Goal: Transaction & Acquisition: Purchase product/service

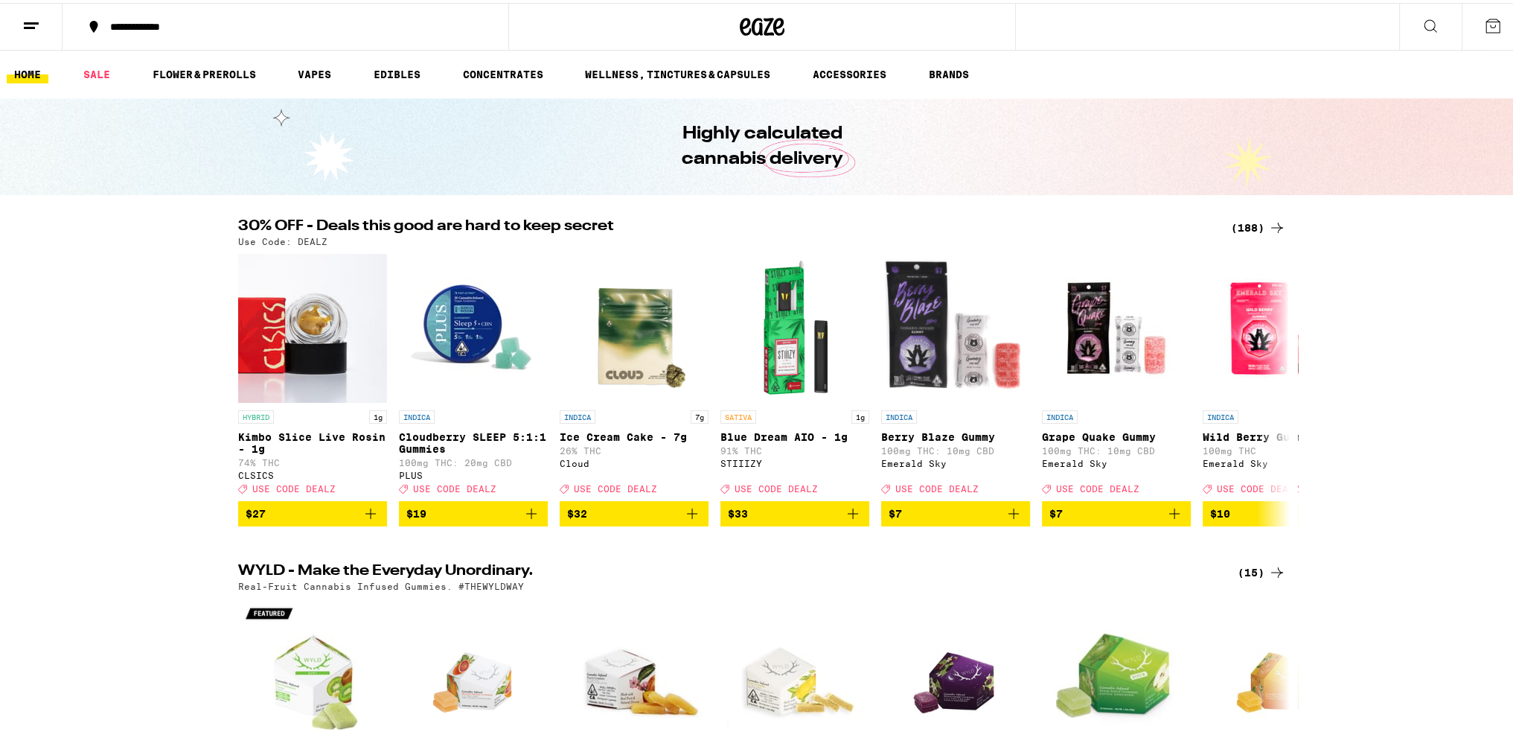
click at [1271, 225] on icon at bounding box center [1277, 225] width 12 height 10
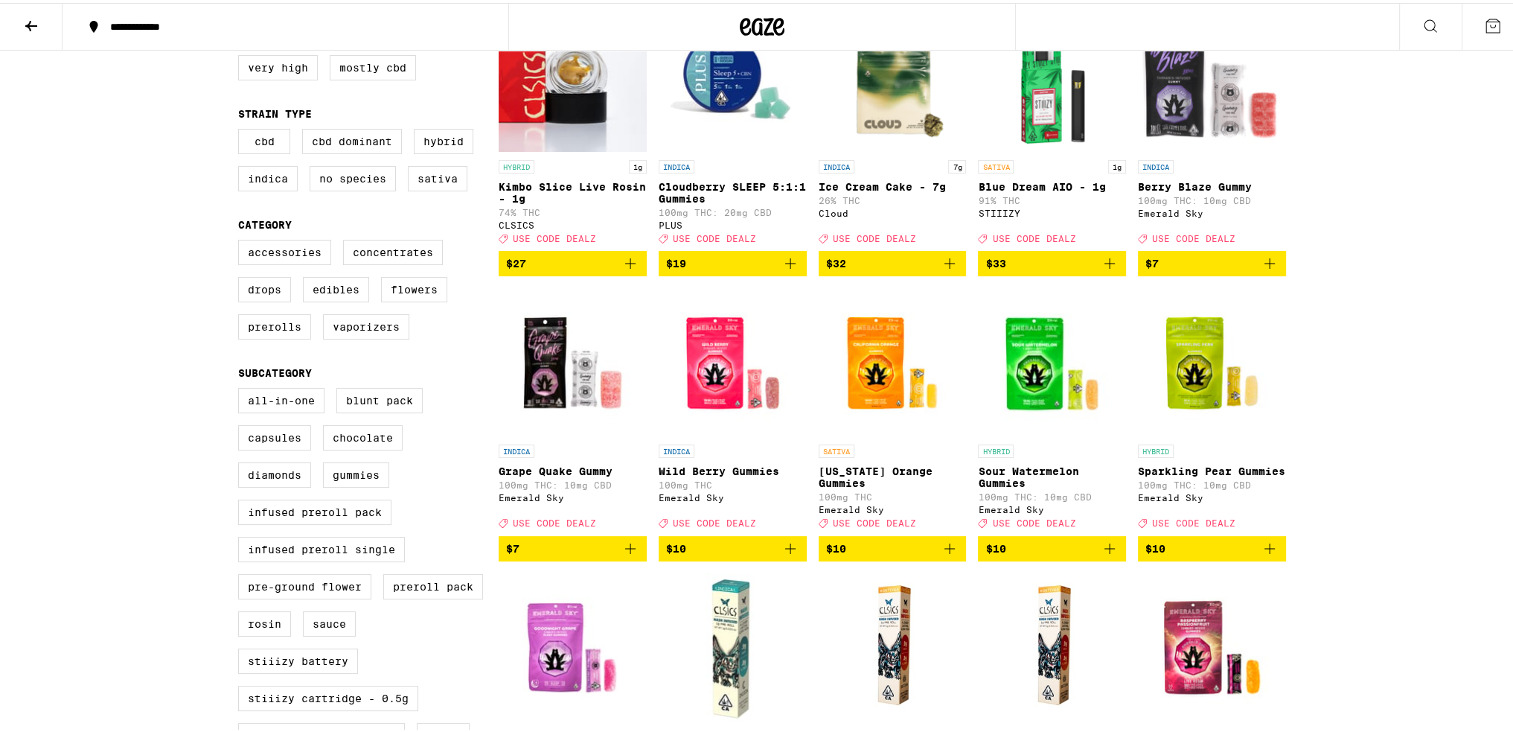
scroll to position [223, 0]
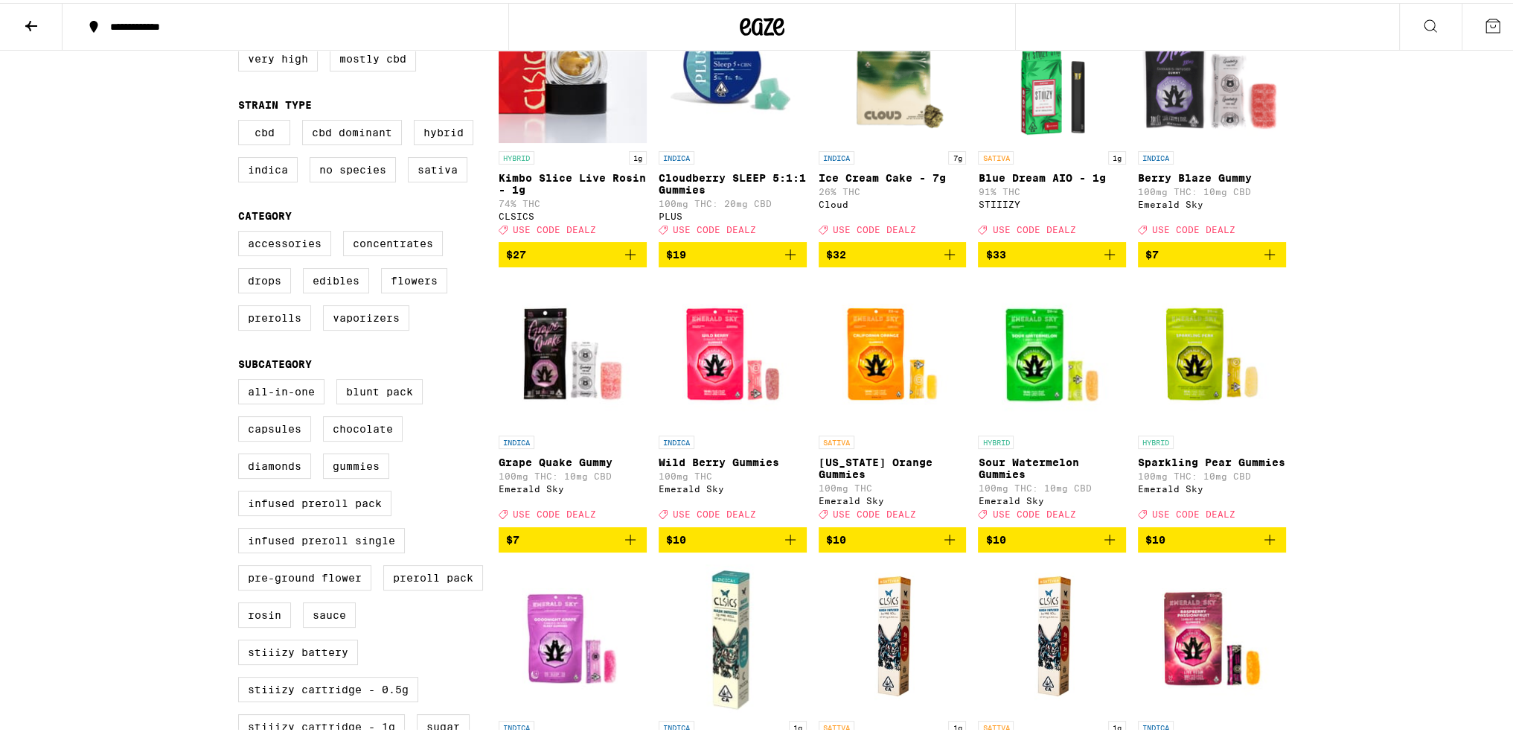
click at [1103, 545] on icon "Add to bag" at bounding box center [1110, 537] width 18 height 18
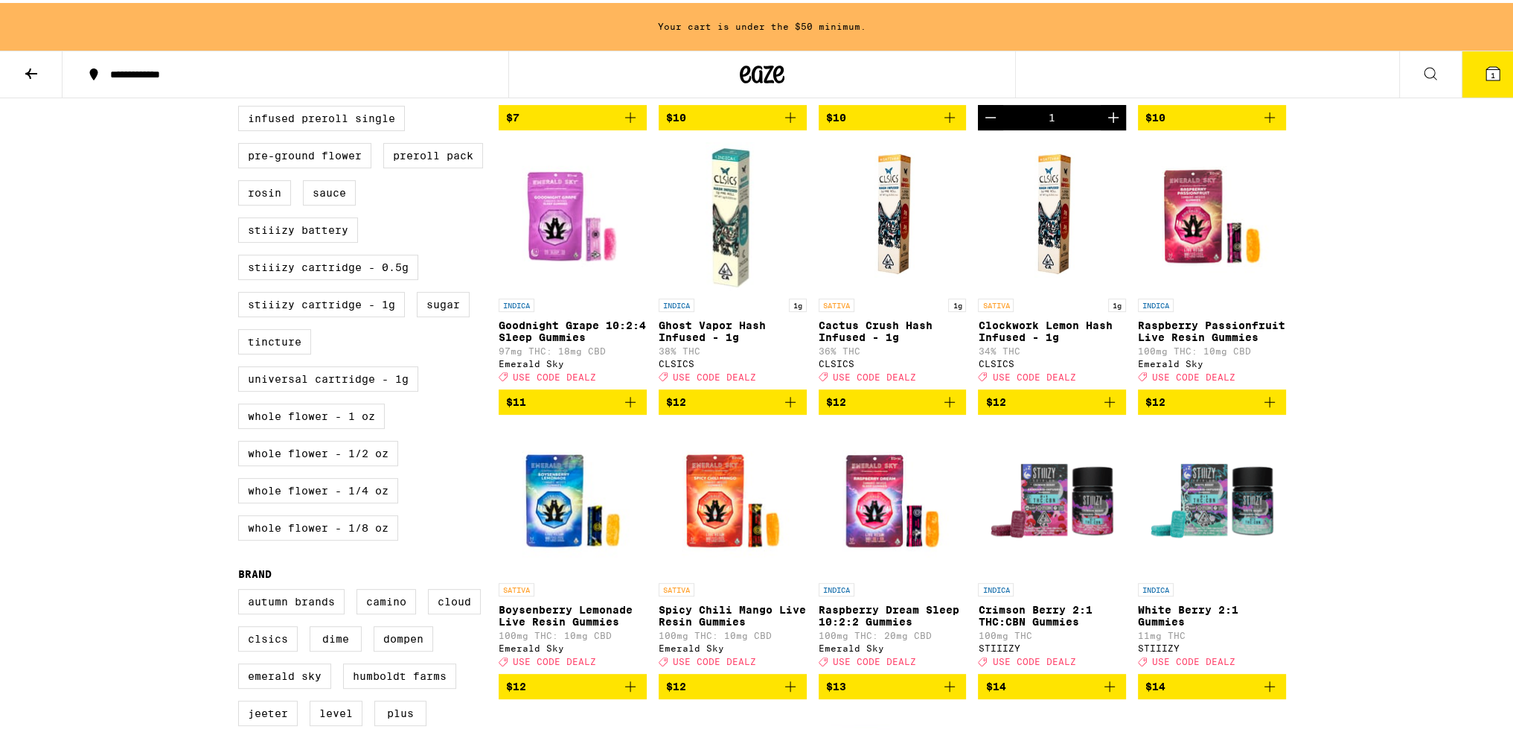
scroll to position [792, 0]
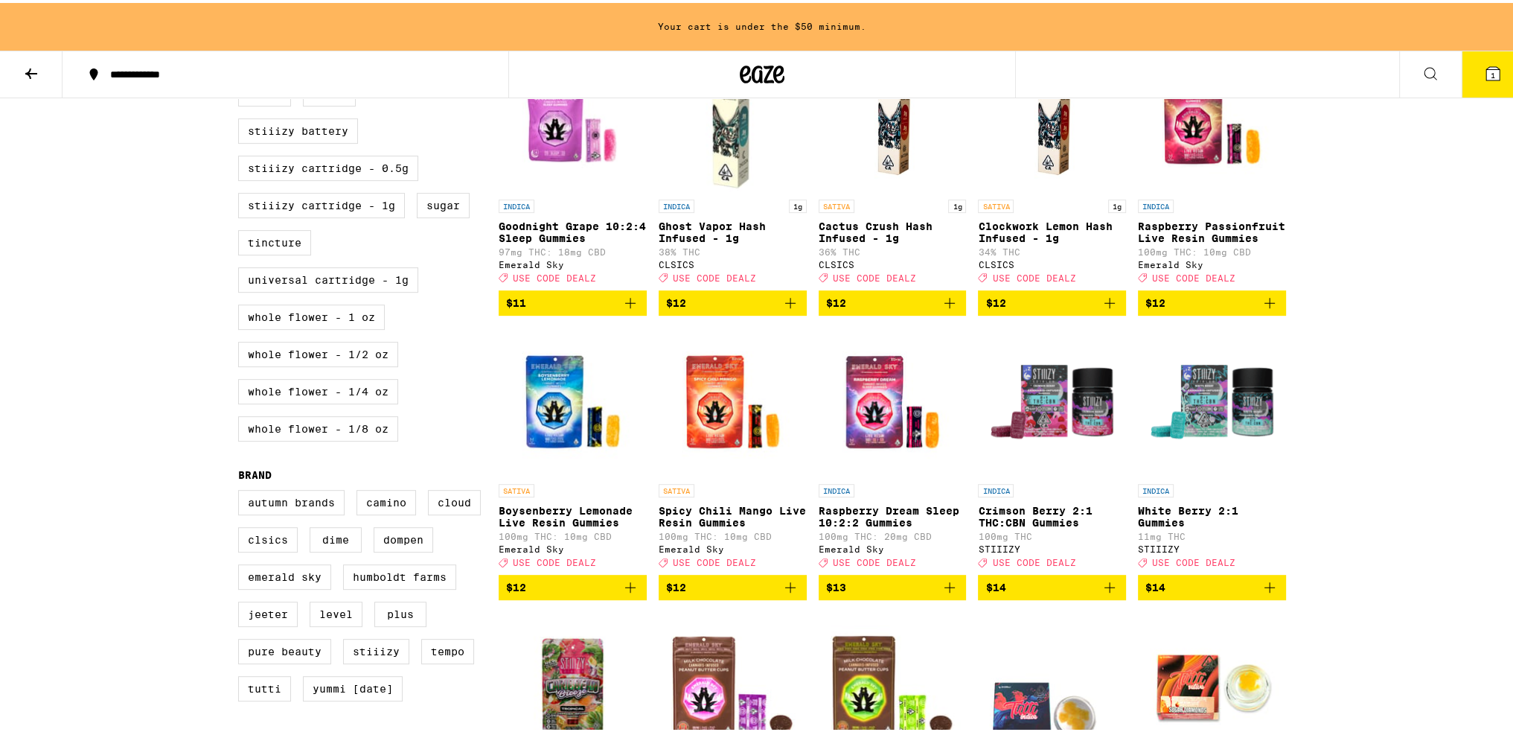
click at [621, 593] on icon "Add to bag" at bounding box center [630, 584] width 18 height 18
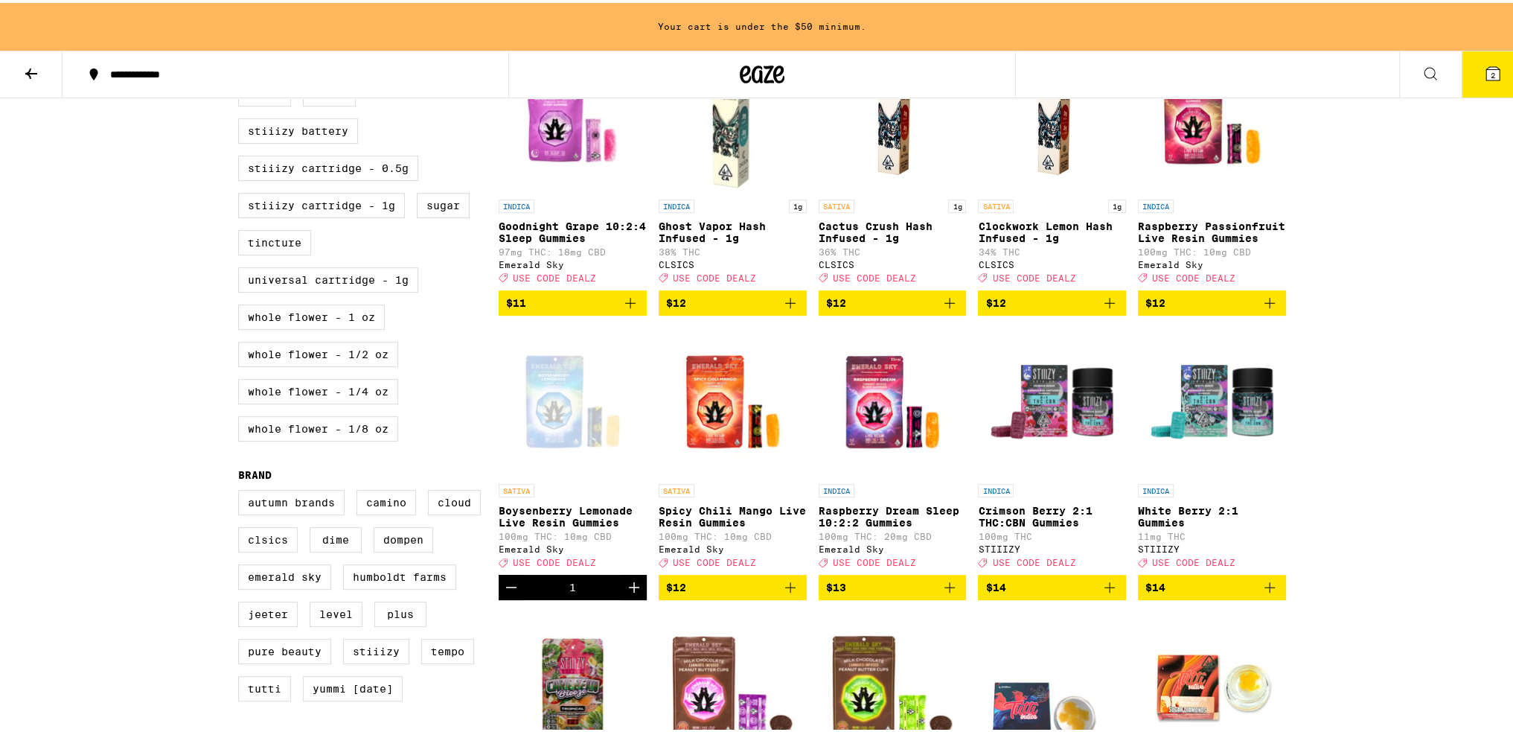
click at [625, 593] on icon "Increment" at bounding box center [634, 584] width 18 height 18
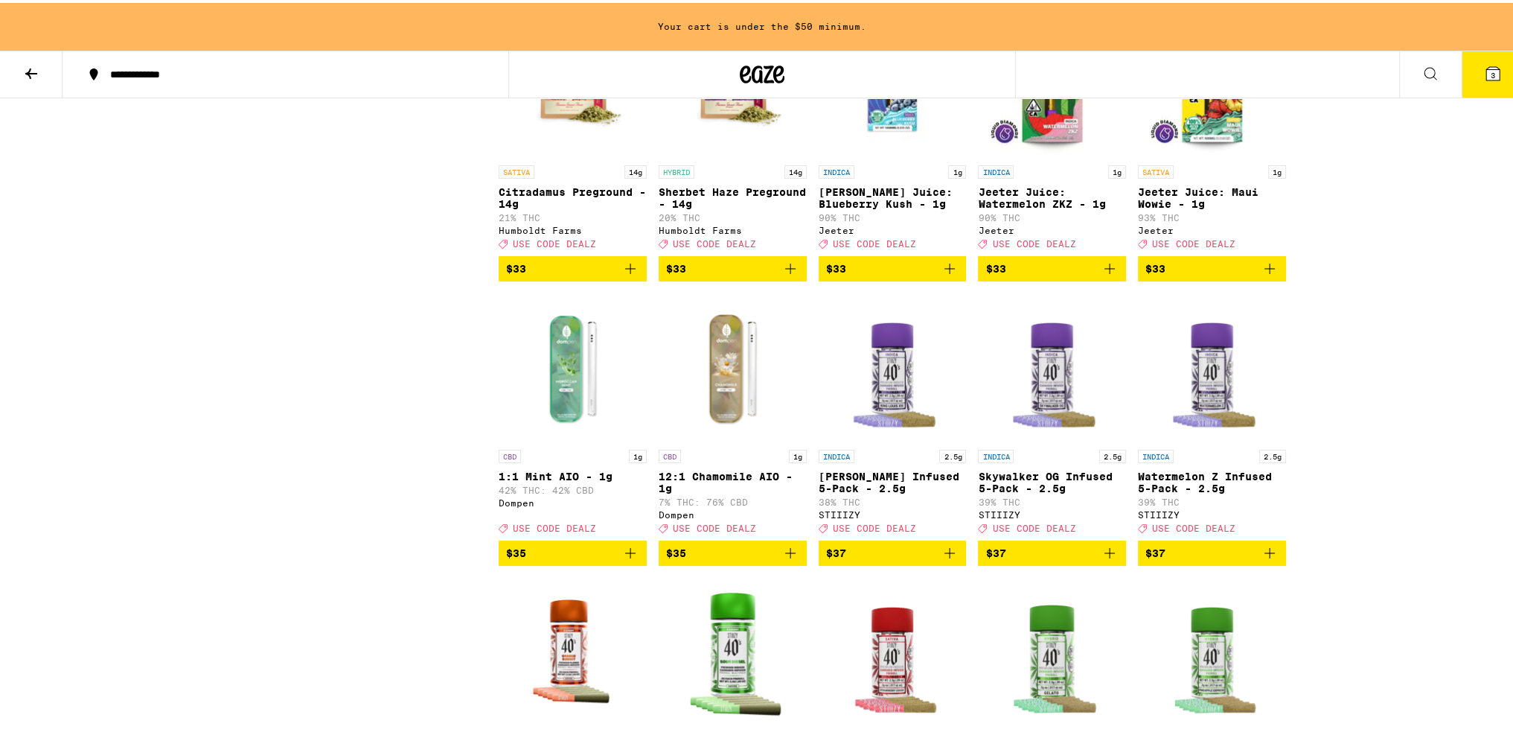
scroll to position [7490, 0]
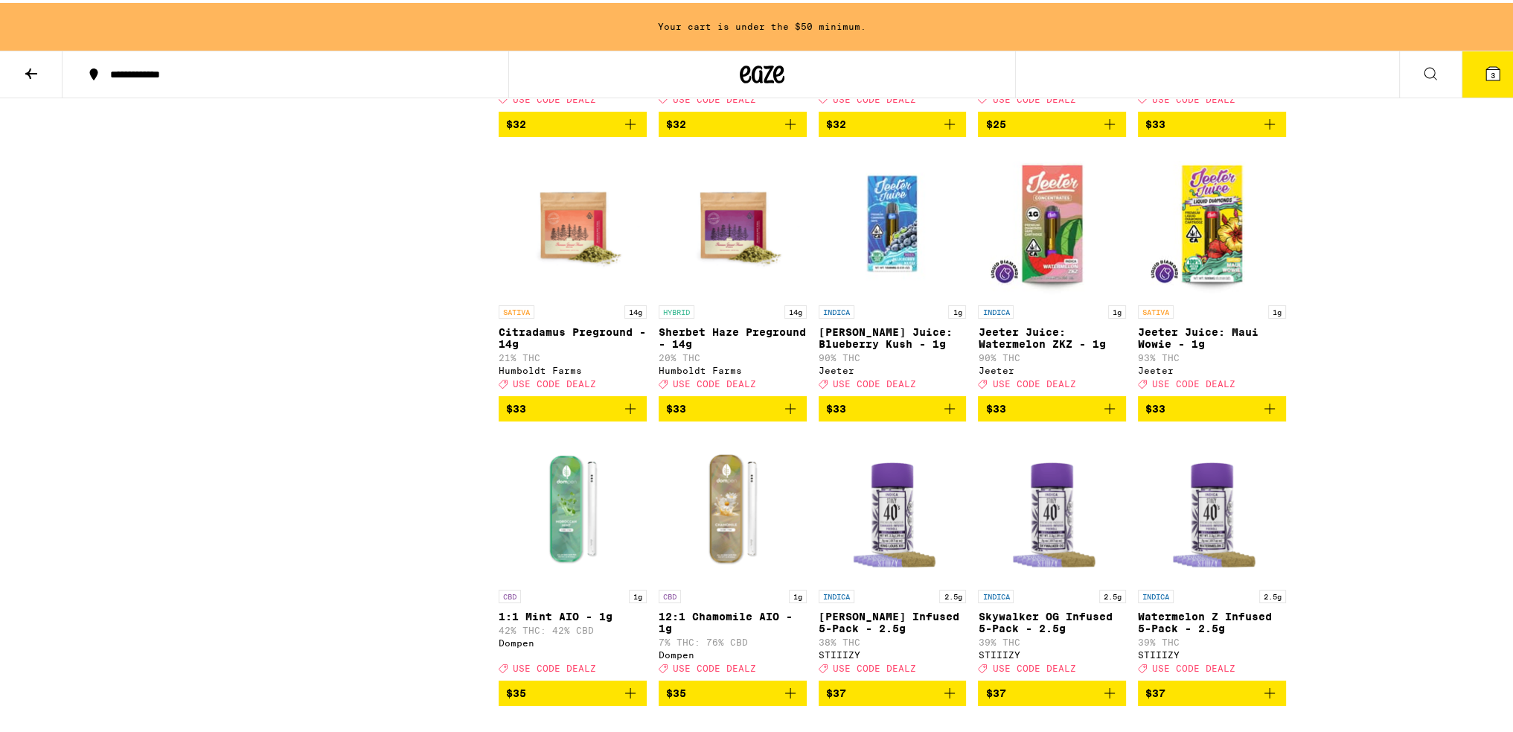
click at [1264, 130] on icon "Add to bag" at bounding box center [1270, 121] width 18 height 18
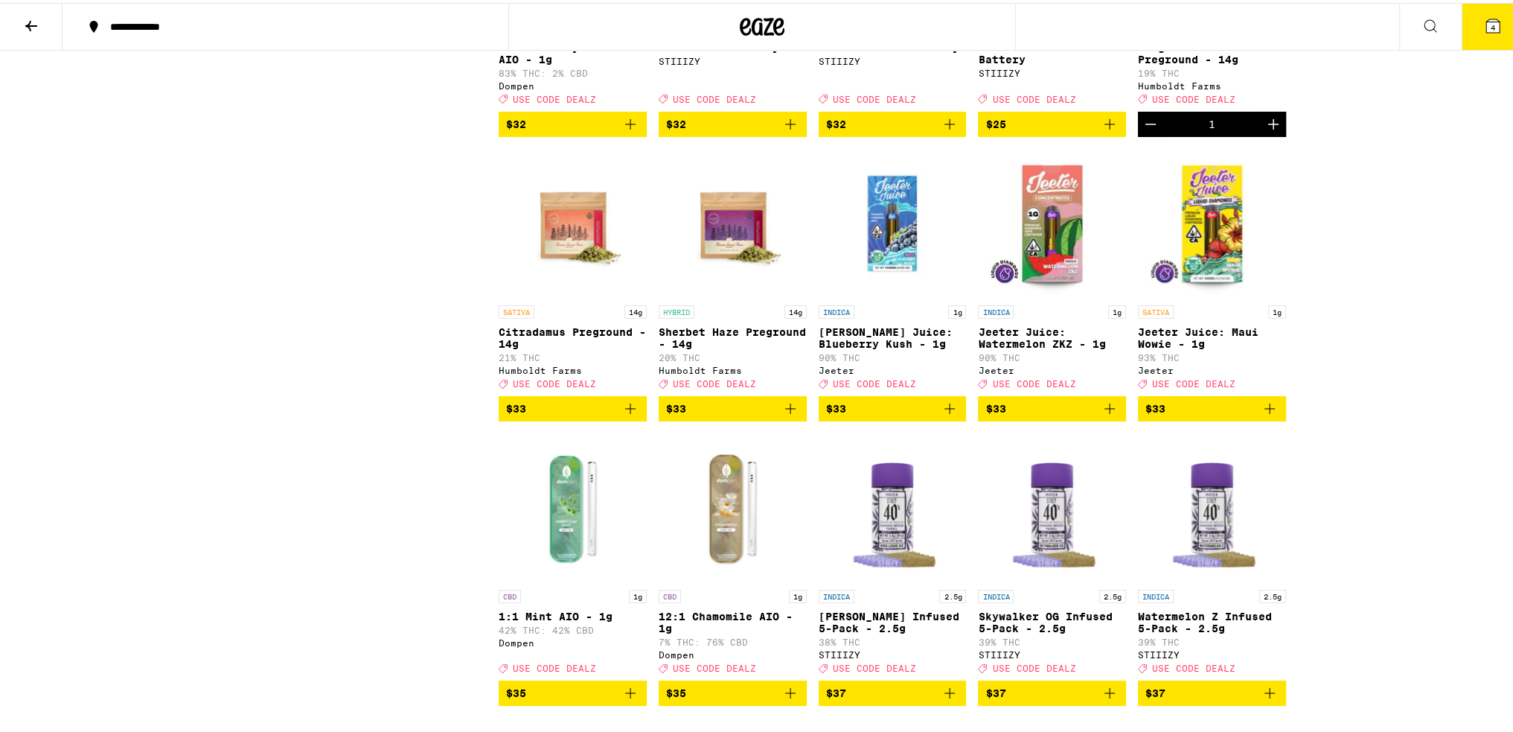
click at [790, 415] on icon "Add to bag" at bounding box center [790, 406] width 18 height 18
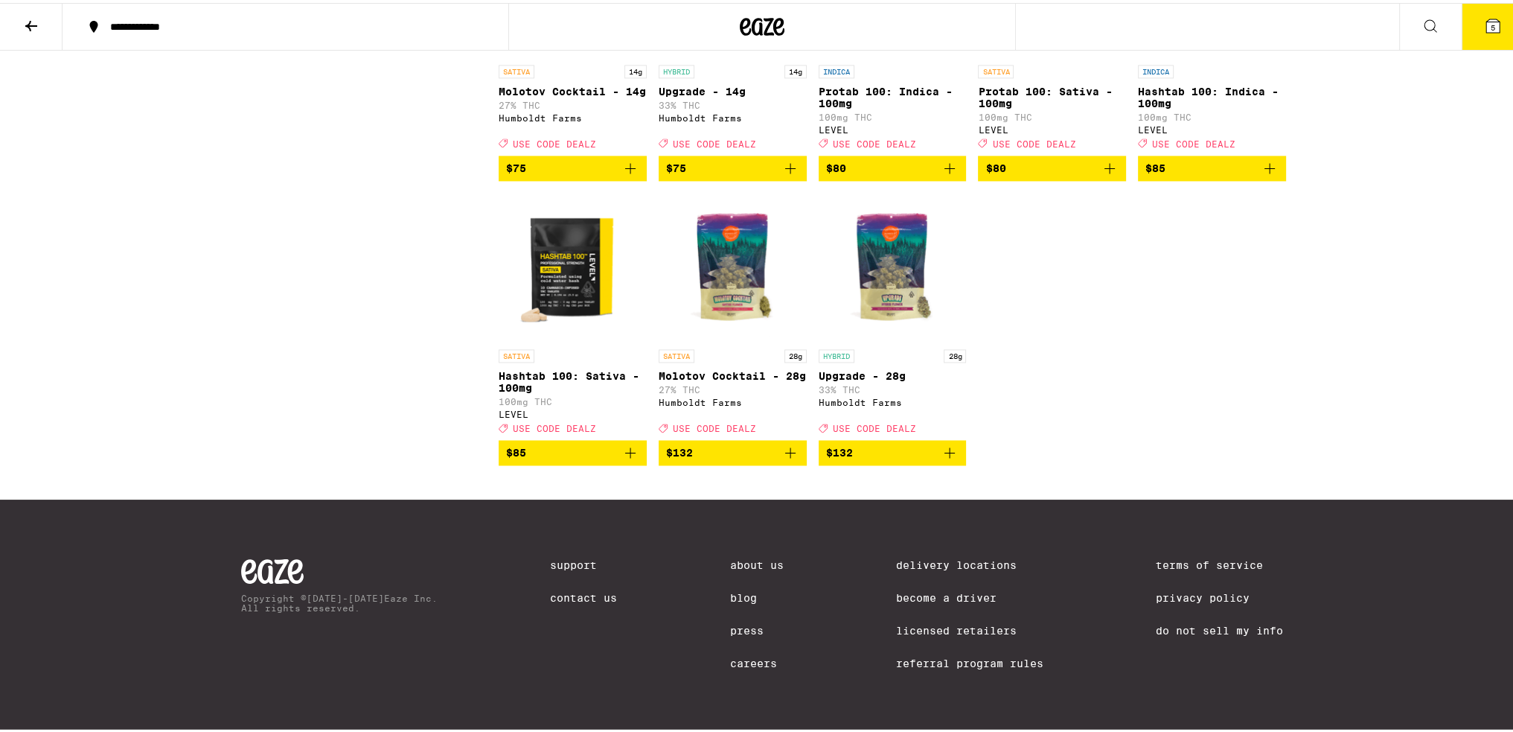
scroll to position [10716, 0]
click at [1462, 29] on button "5" at bounding box center [1493, 24] width 63 height 46
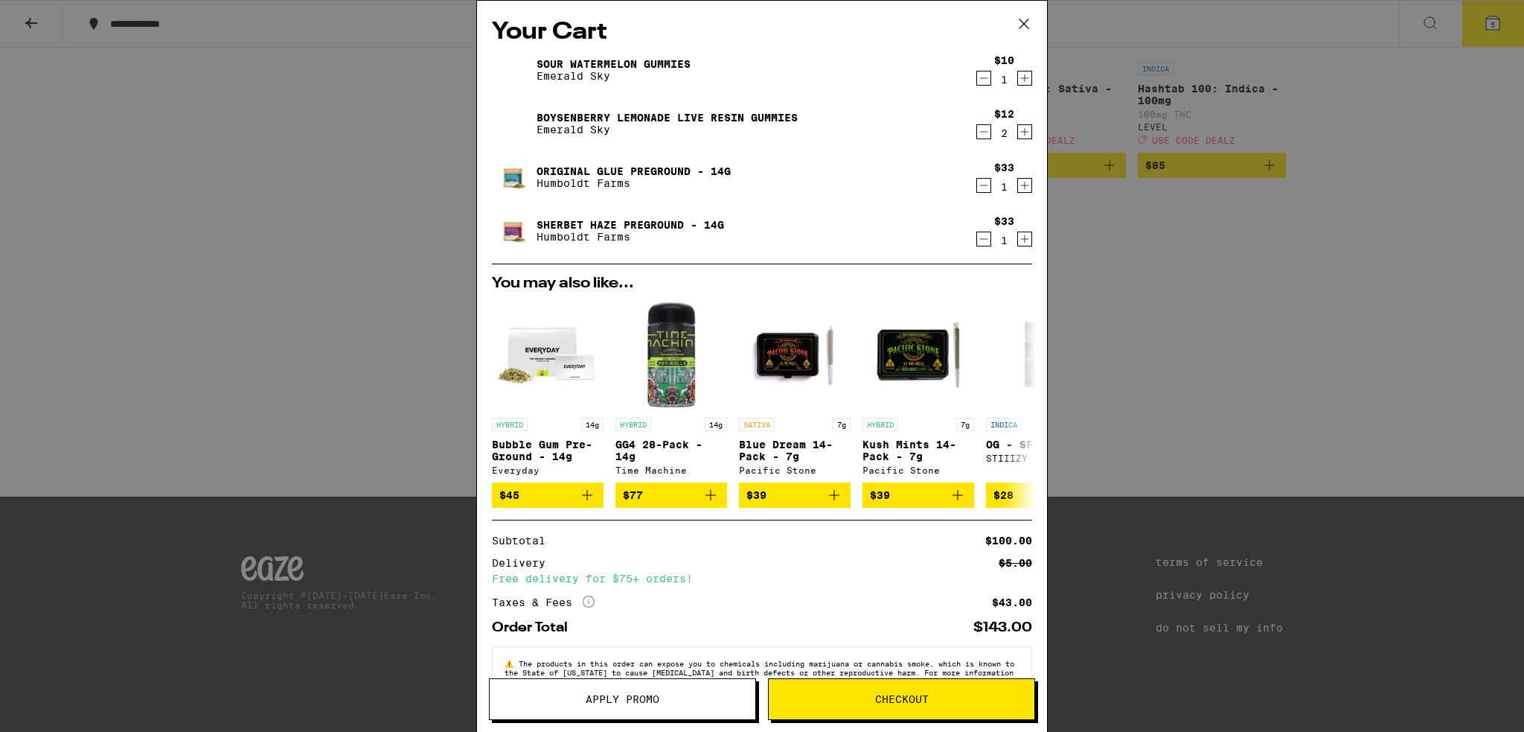
click at [691, 688] on button "Apply Promo" at bounding box center [622, 699] width 267 height 42
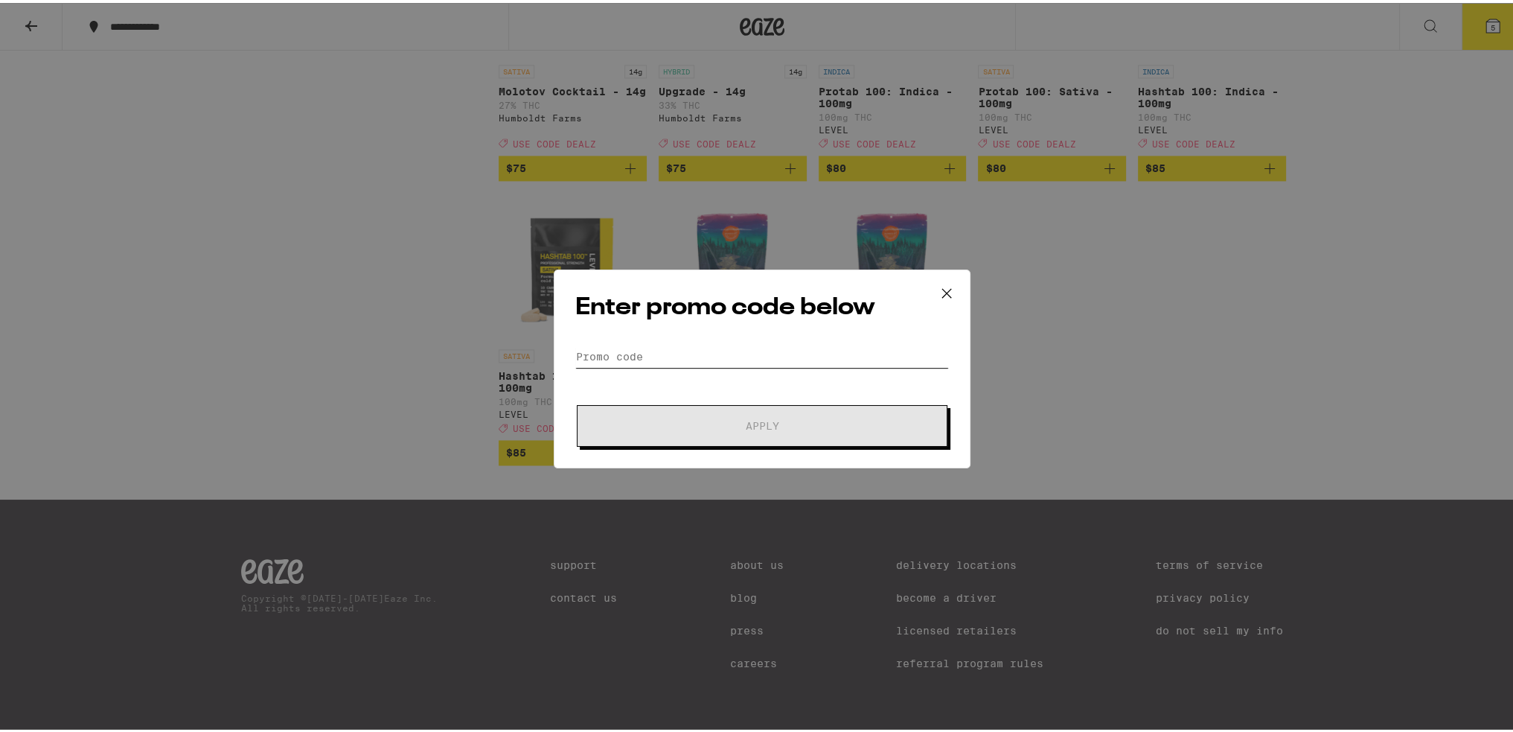
click at [750, 342] on input "Promo Code" at bounding box center [762, 353] width 374 height 22
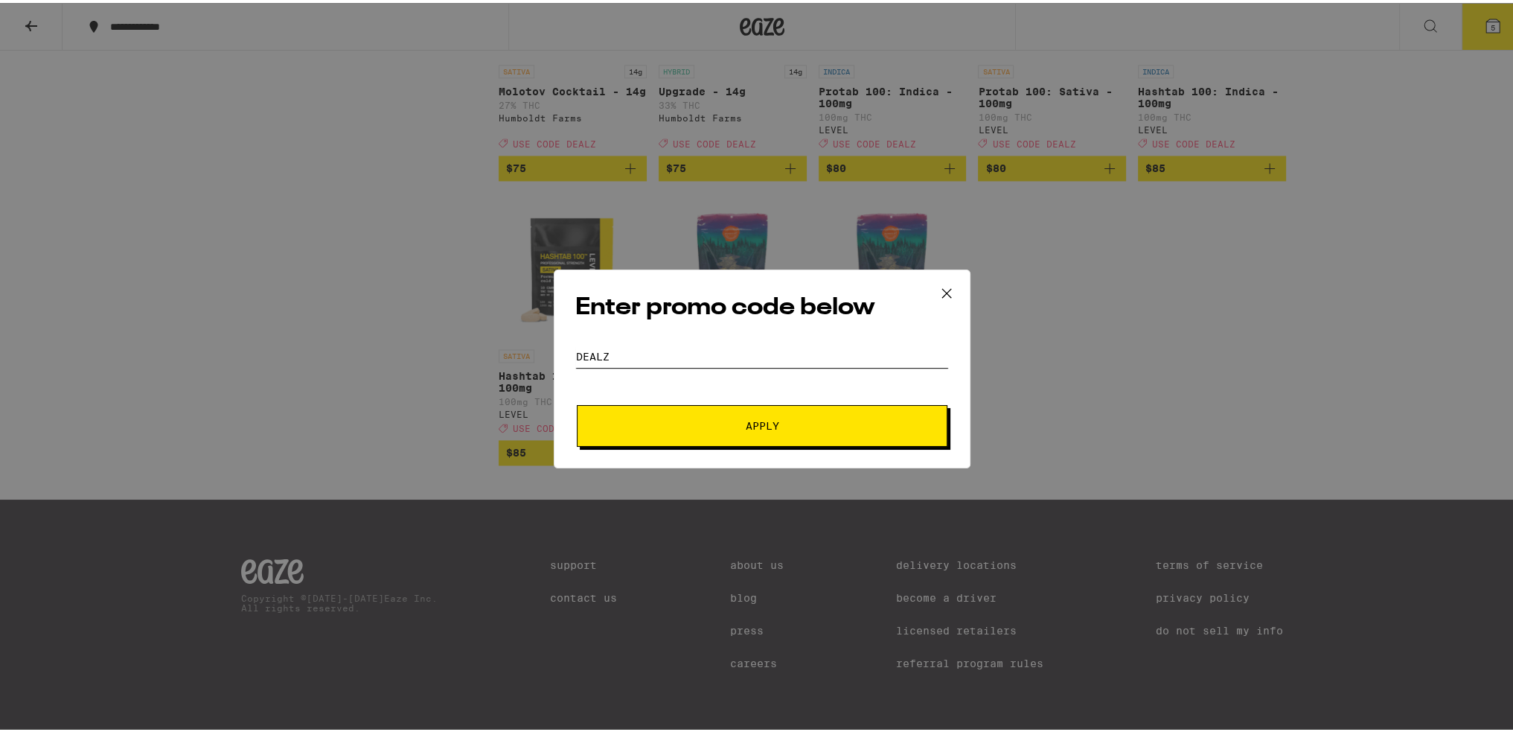
type input "dealz"
click at [691, 415] on button "Apply" at bounding box center [762, 423] width 371 height 42
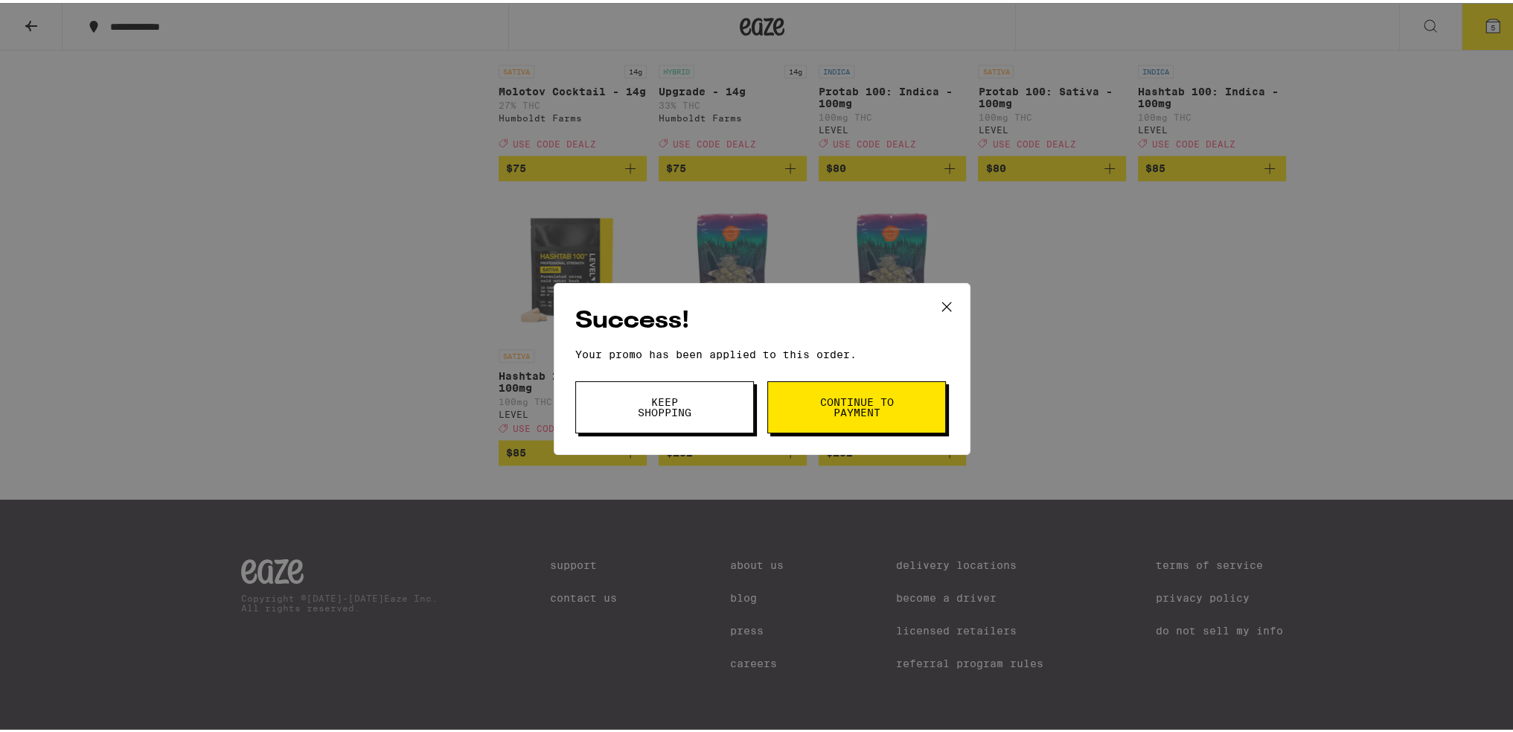
click at [877, 406] on span "Continue to payment" at bounding box center [857, 404] width 76 height 21
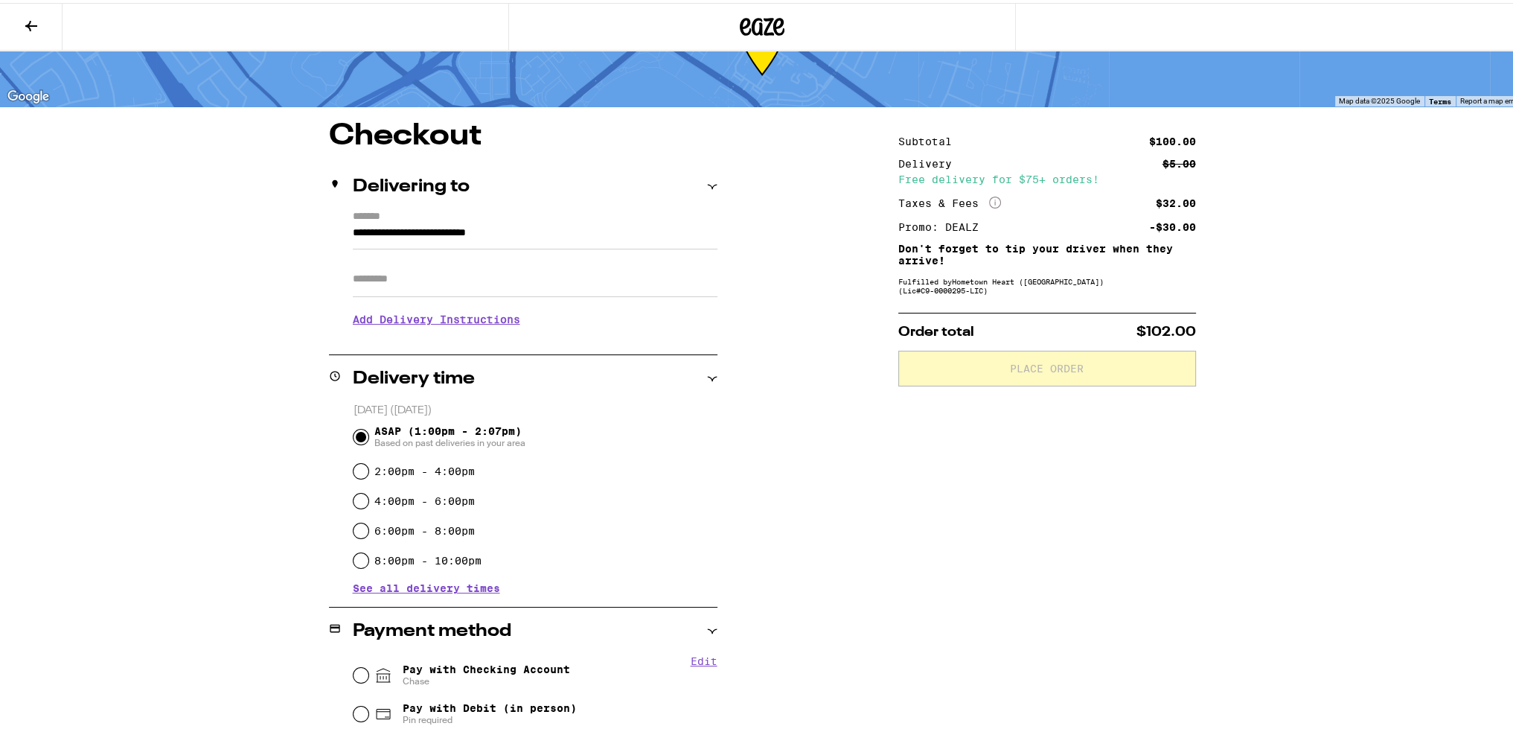
scroll to position [74, 0]
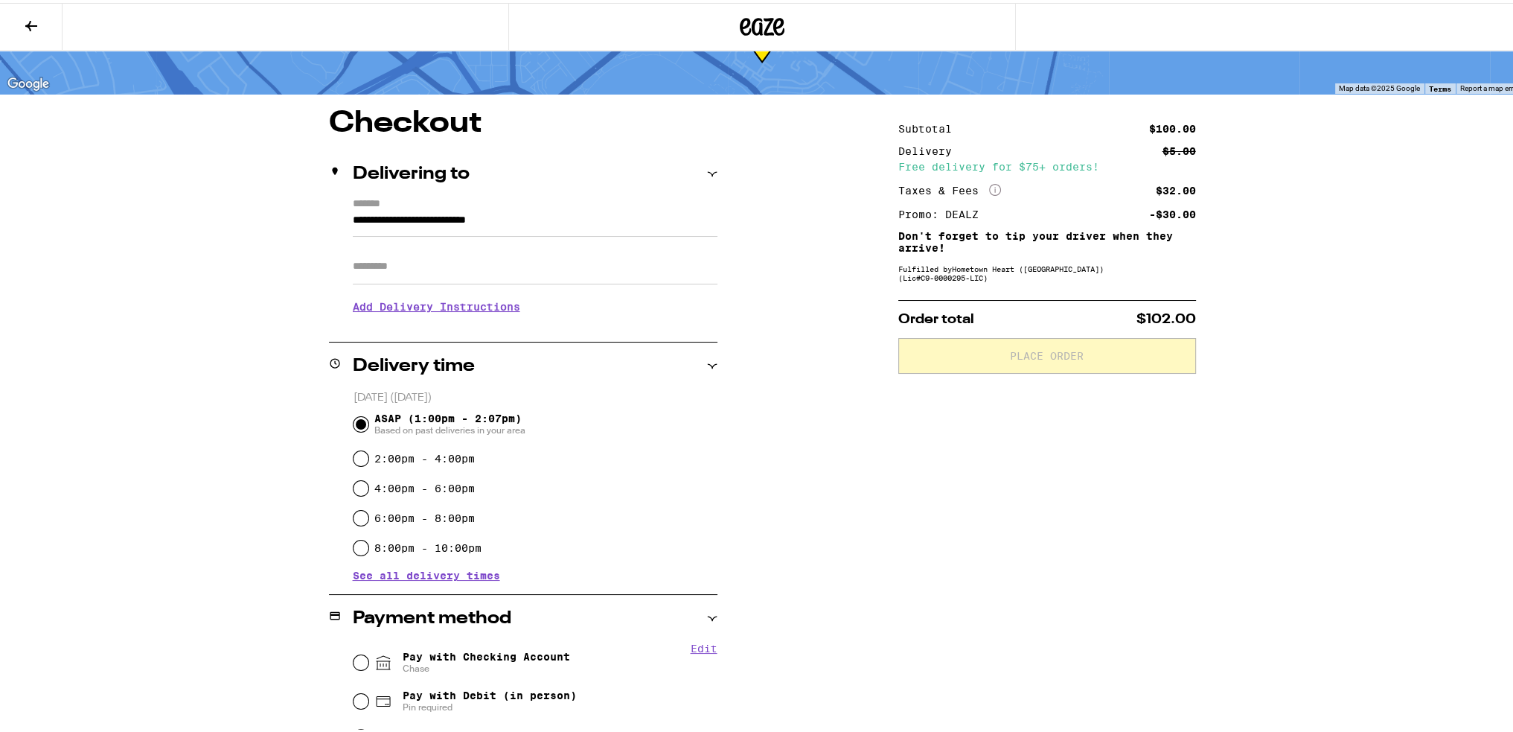
click at [430, 258] on input "Apt/Suite" at bounding box center [535, 264] width 365 height 36
type input "********"
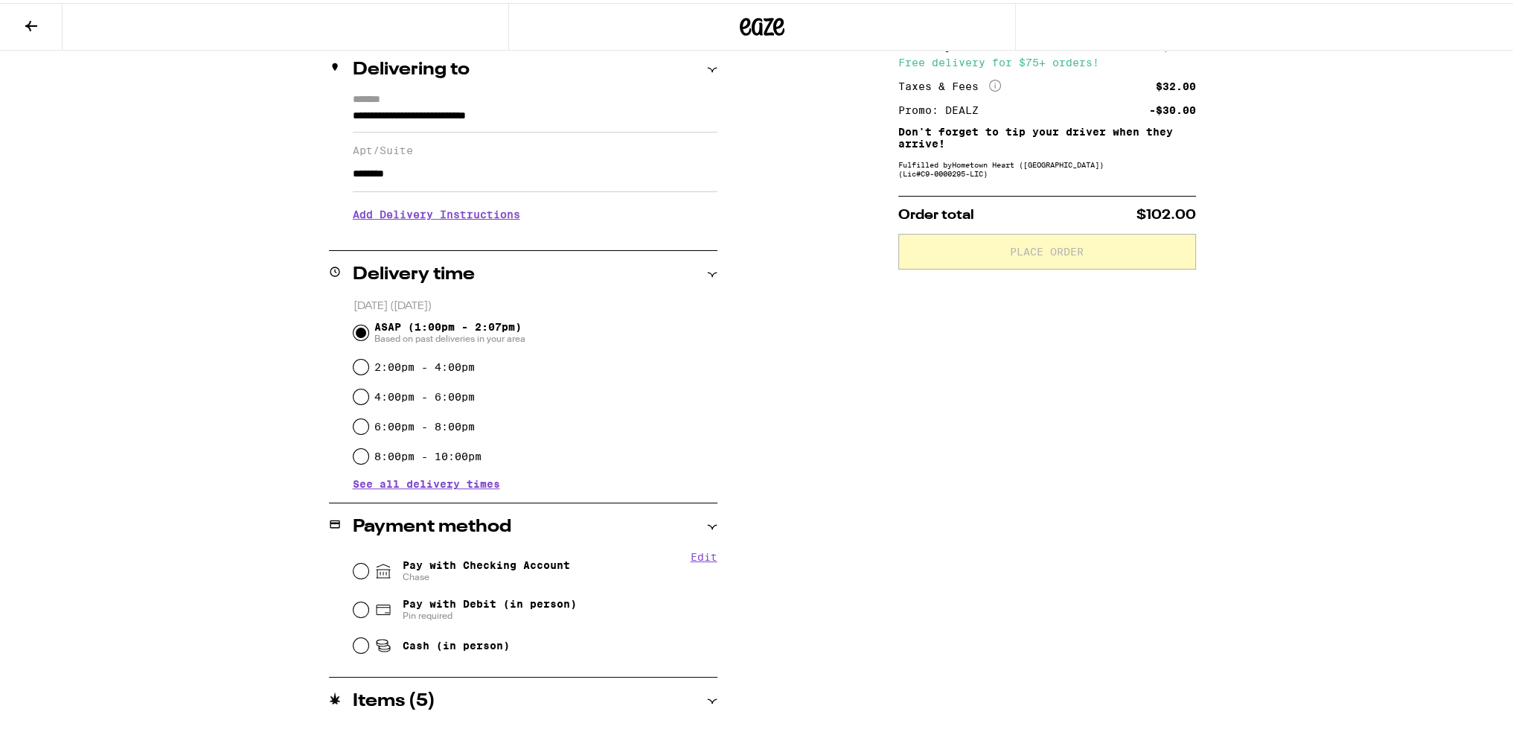
scroll to position [372, 0]
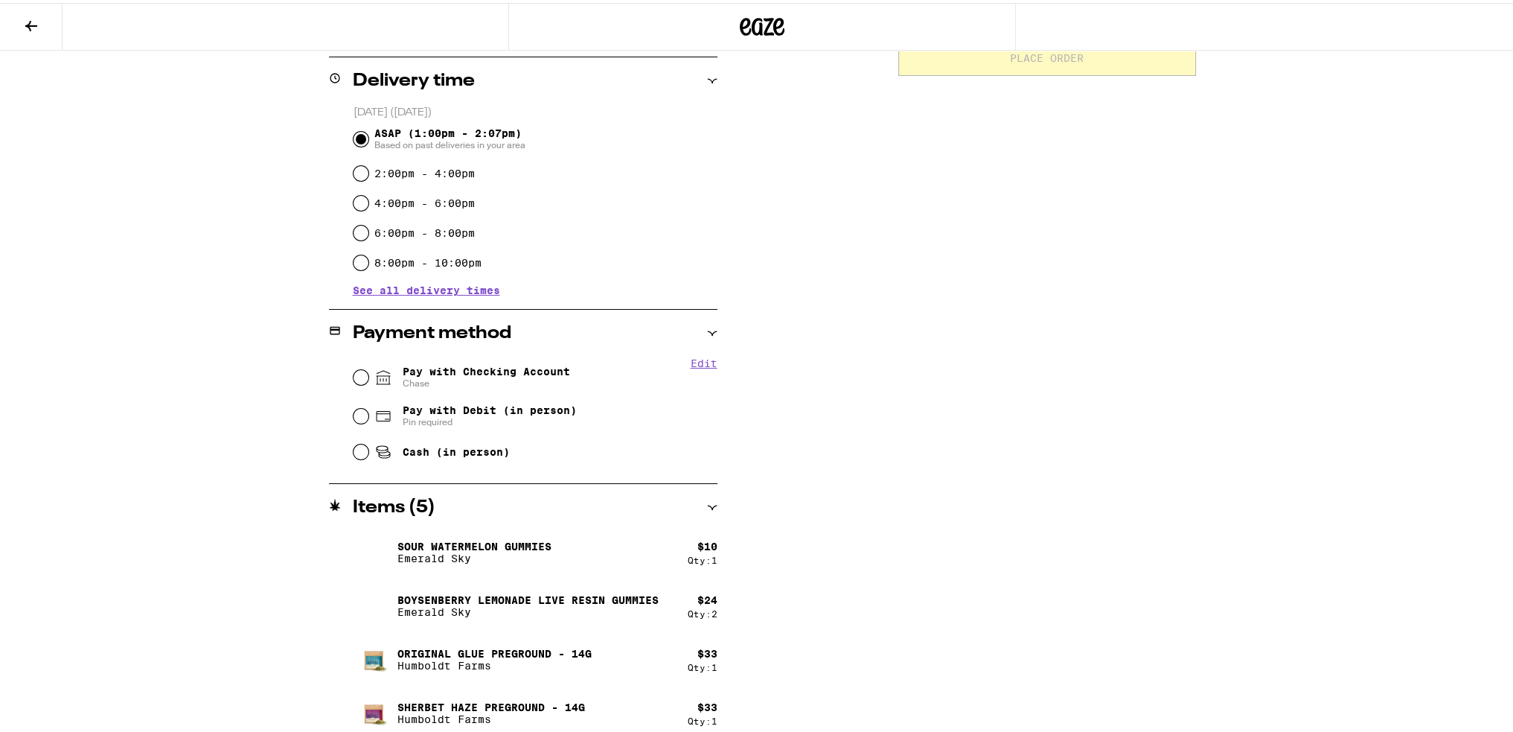
click at [380, 383] on icon at bounding box center [383, 374] width 18 height 18
click at [368, 382] on input "Pay with Checking Account Chase" at bounding box center [360, 374] width 15 height 15
radio input "true"
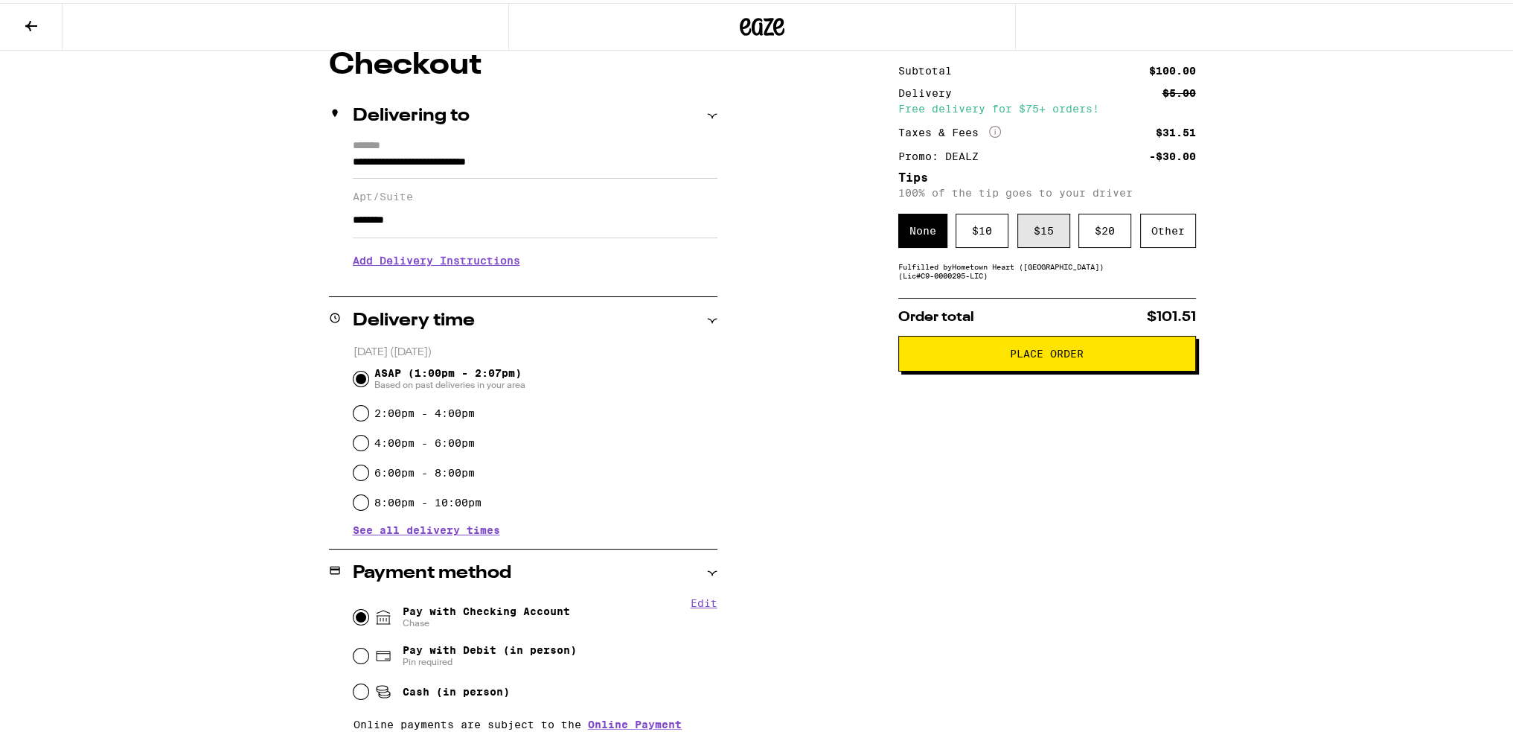
scroll to position [58, 0]
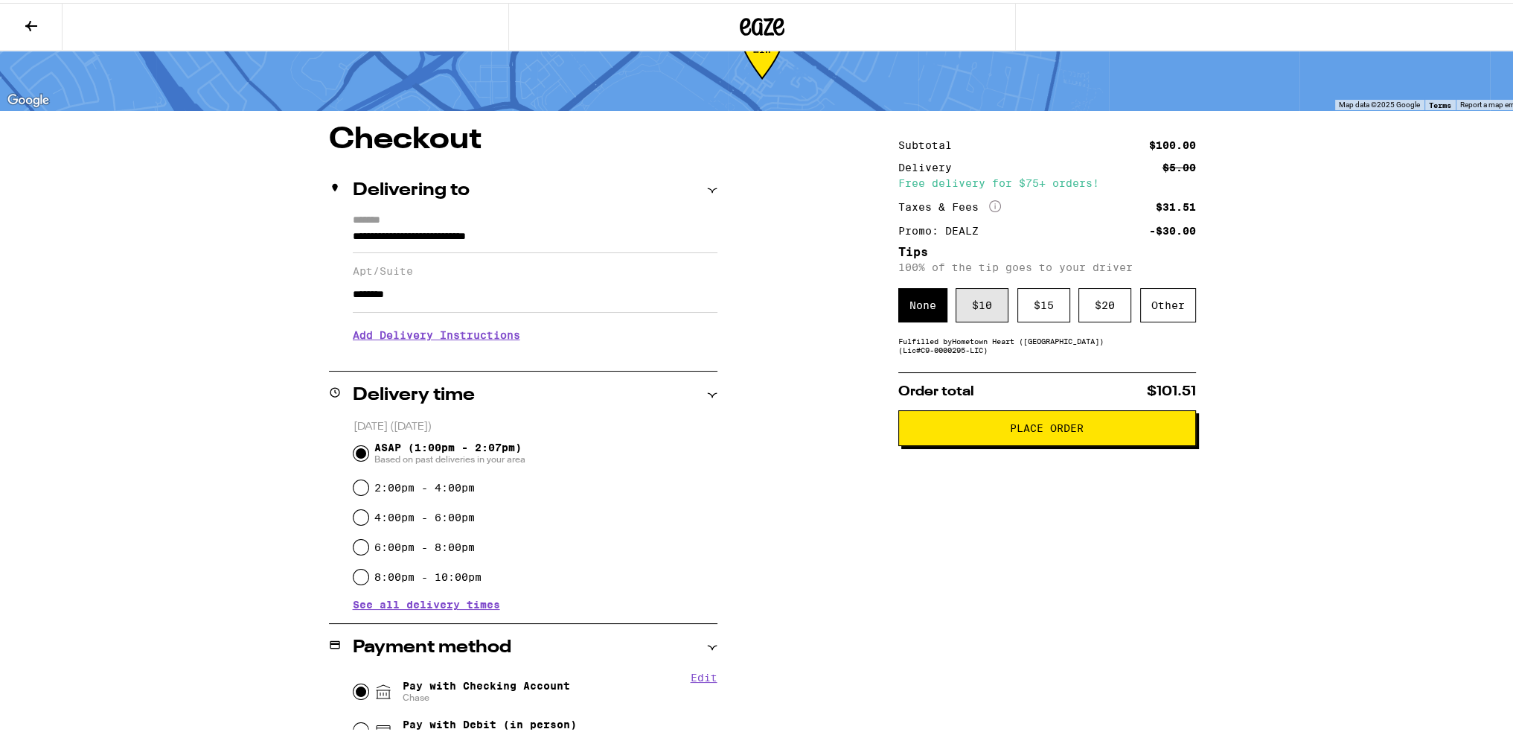
click at [985, 311] on div "$ 10" at bounding box center [982, 302] width 53 height 34
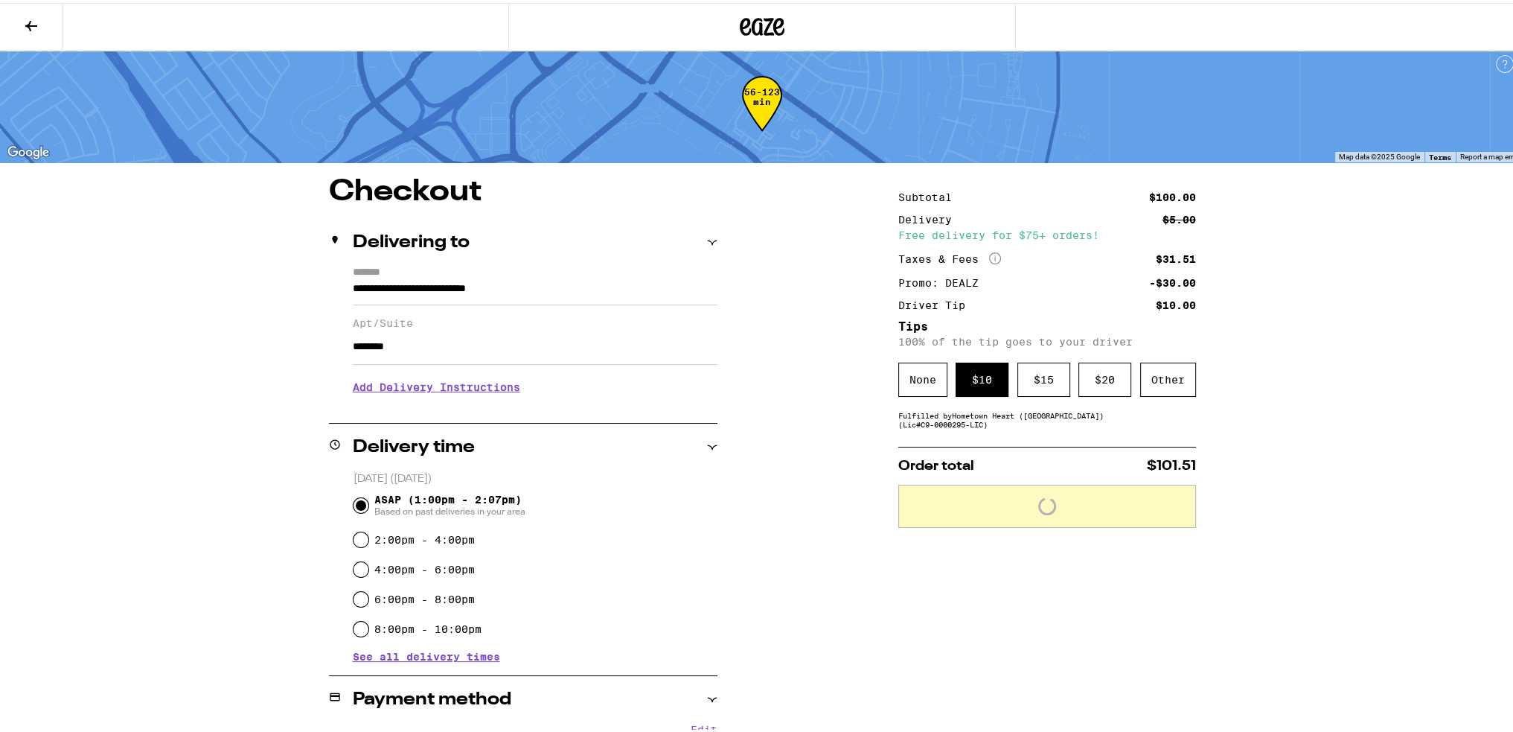
scroll to position [0, 0]
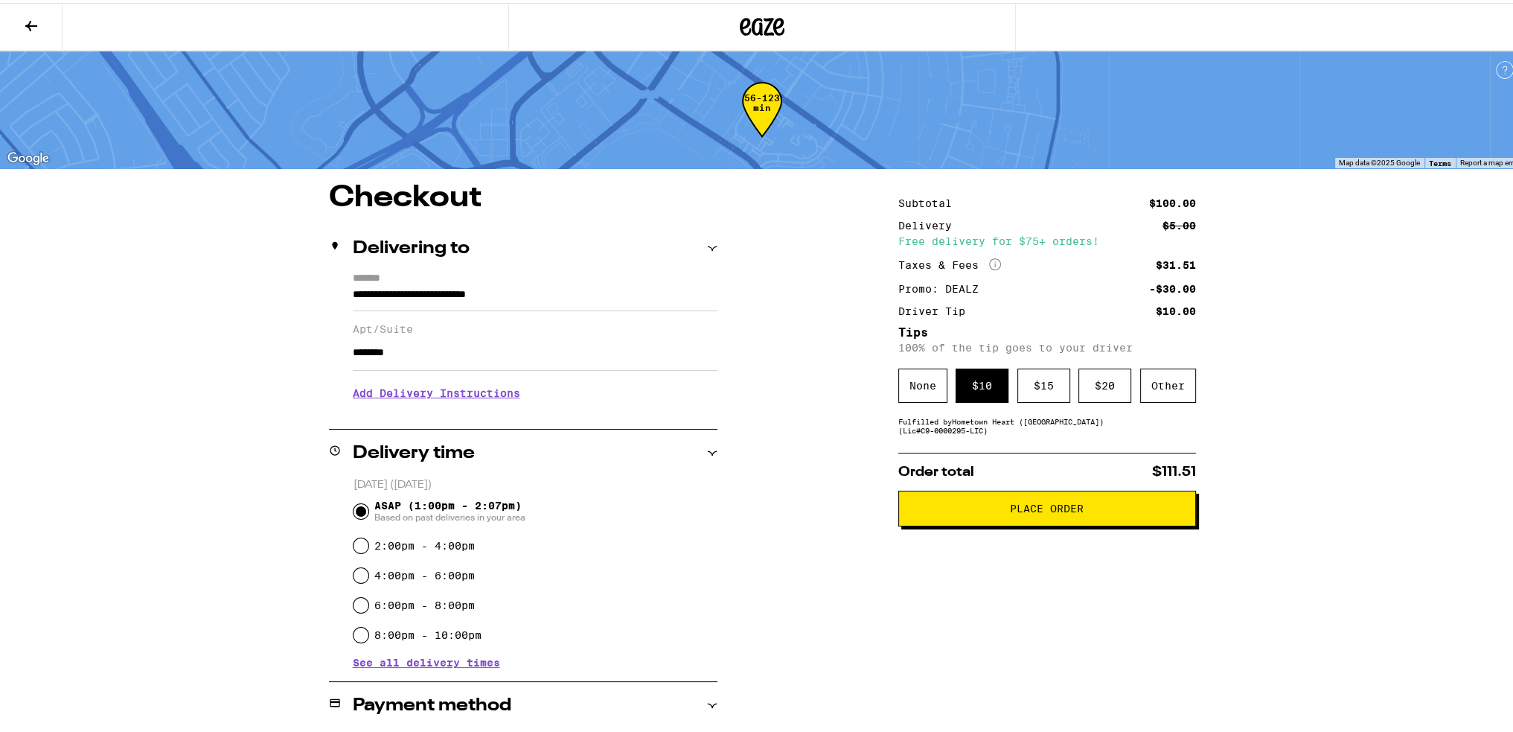
click at [1010, 508] on span "Place Order" at bounding box center [1047, 505] width 74 height 10
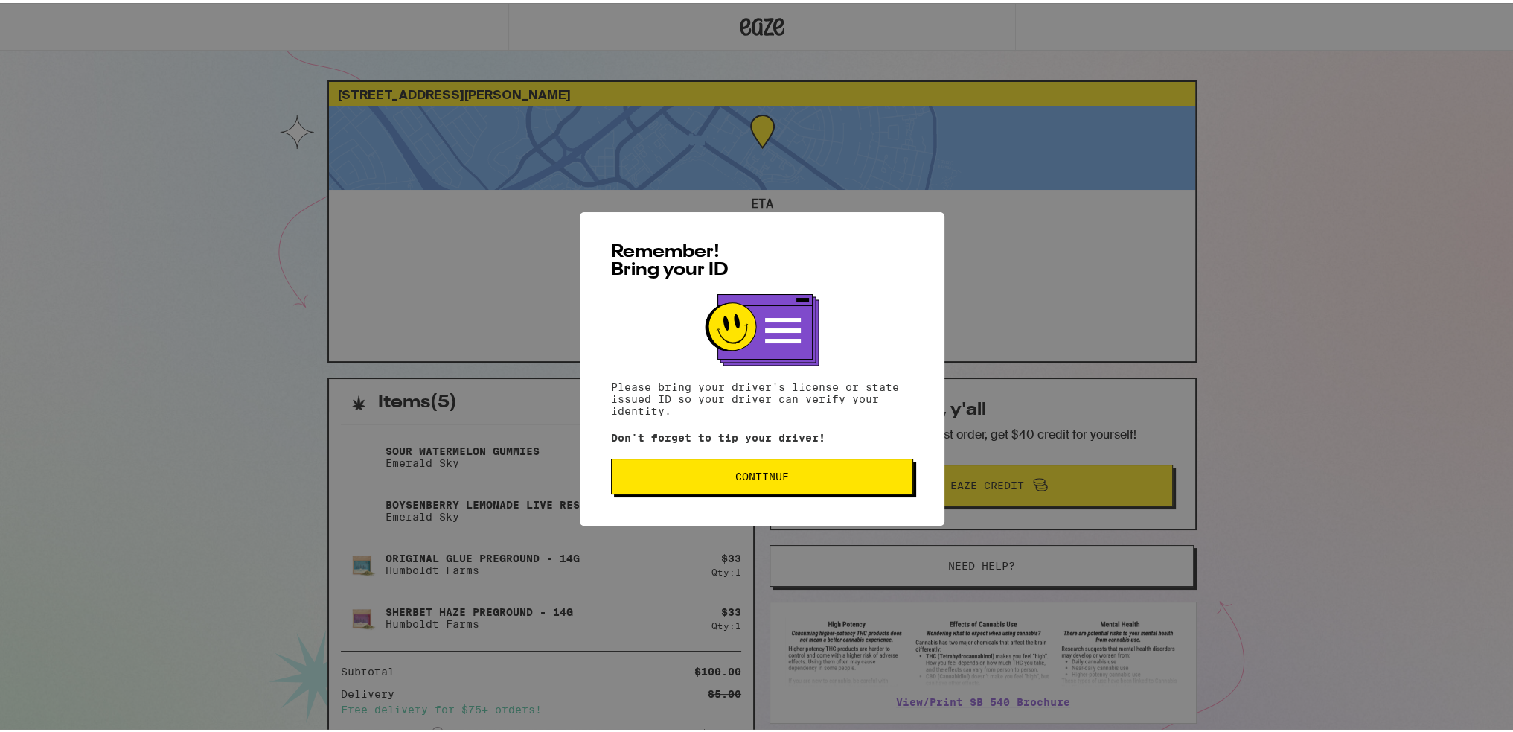
click at [791, 461] on button "Continue" at bounding box center [762, 473] width 302 height 36
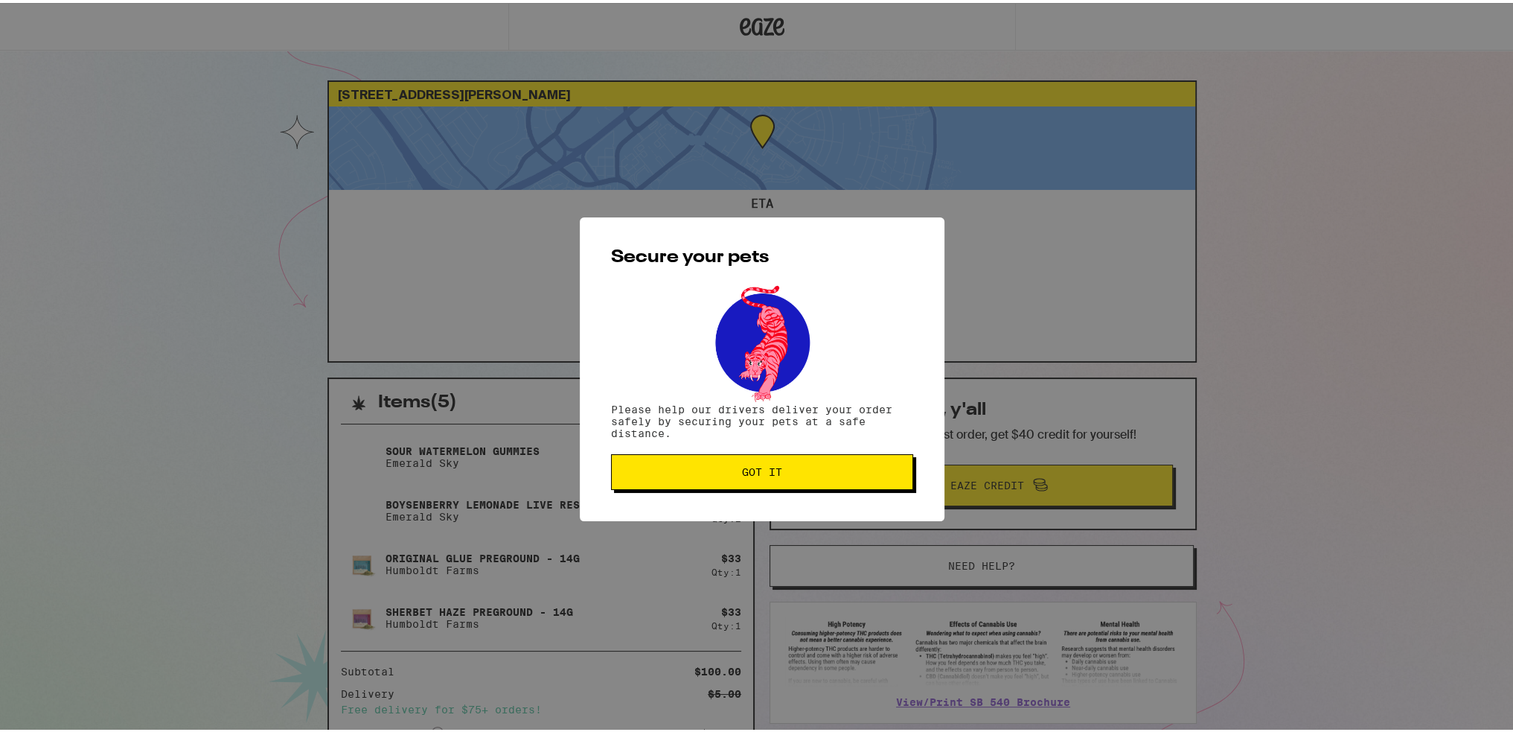
click at [750, 446] on div "Secure your pets Please help our drivers deliver your order safely by securing …" at bounding box center [762, 366] width 365 height 304
click at [750, 455] on button "Got it" at bounding box center [762, 469] width 302 height 36
